Goal: Information Seeking & Learning: Learn about a topic

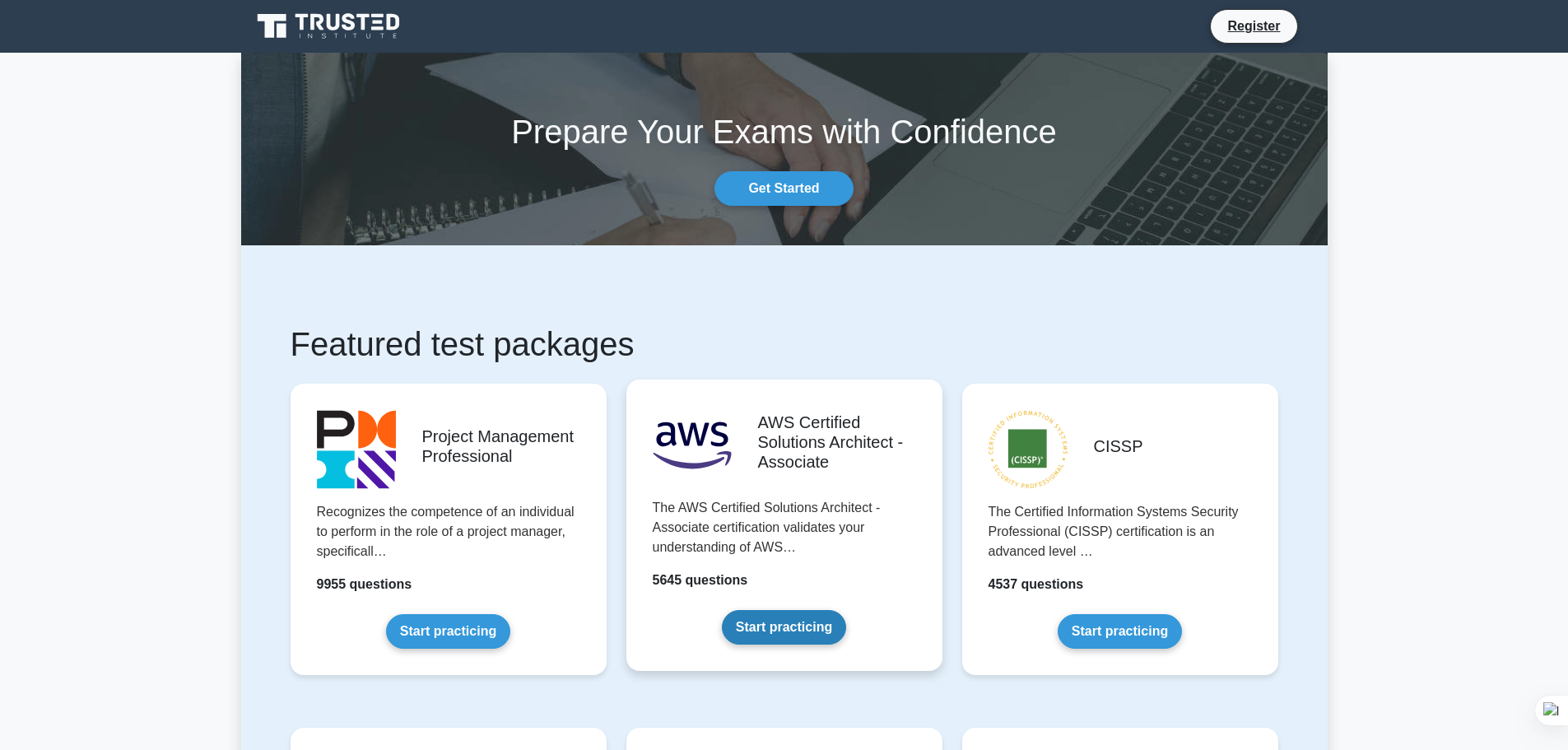
click at [756, 631] on link "Start practicing" at bounding box center [784, 627] width 124 height 35
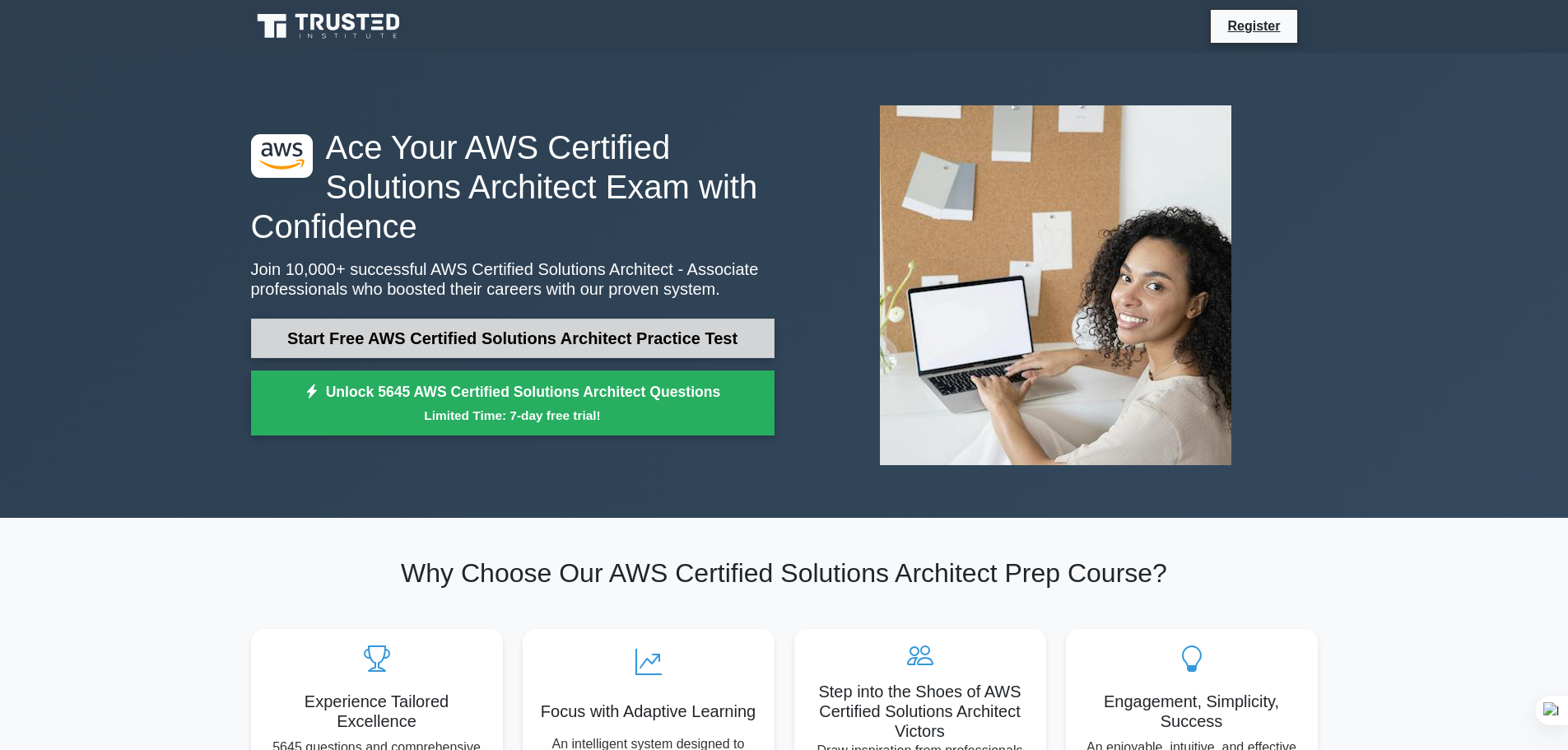
click at [536, 331] on link "Start Free AWS Certified Solutions Architect Practice Test" at bounding box center [512, 338] width 523 height 40
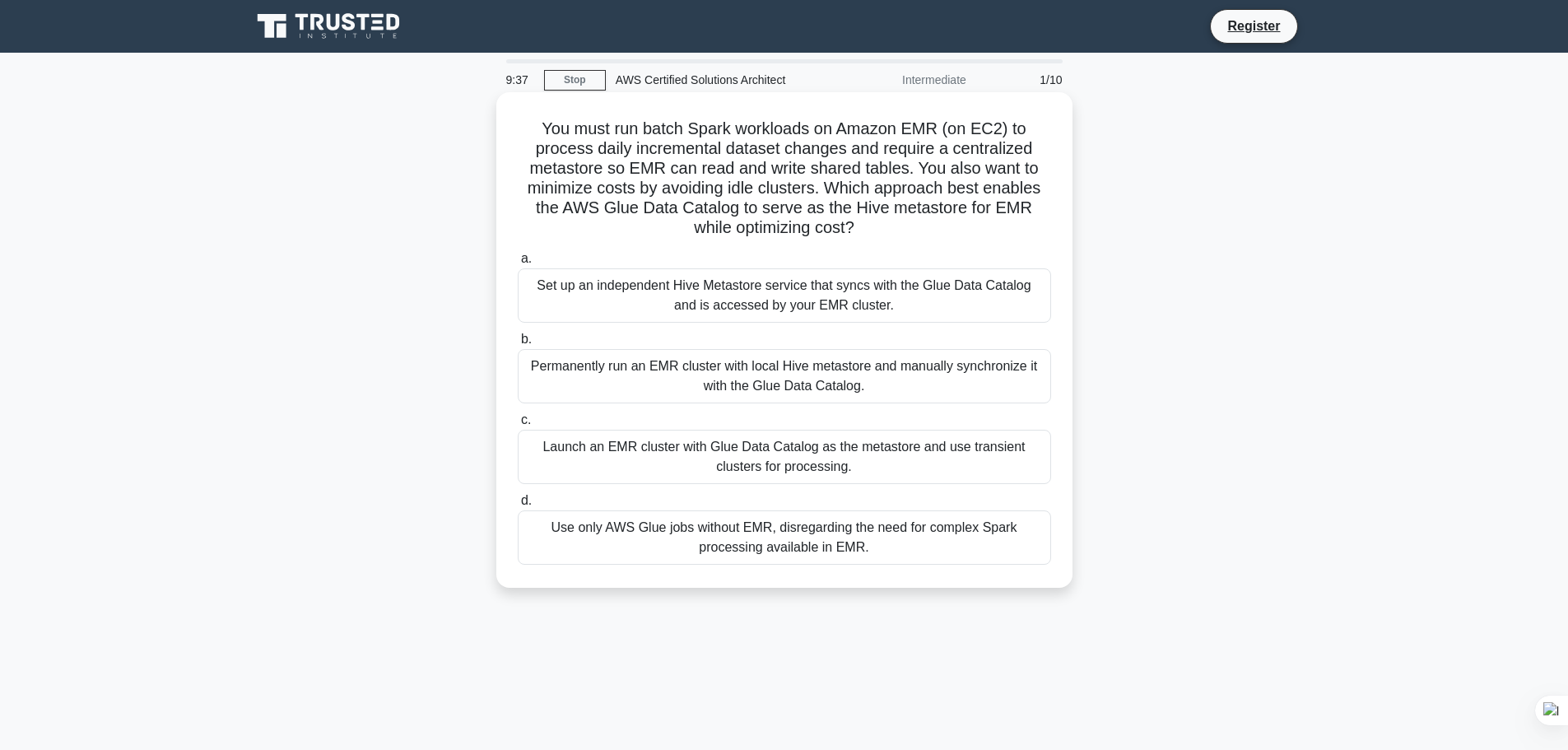
click at [554, 316] on div "Set up an independent Hive Metastore service that syncs with the Glue Data Cata…" at bounding box center [784, 295] width 533 height 54
click at [518, 264] on input "a. Set up an independent Hive Metastore service that syncs with the Glue Data C…" at bounding box center [518, 259] width 0 height 11
